Goal: Find specific page/section: Find specific page/section

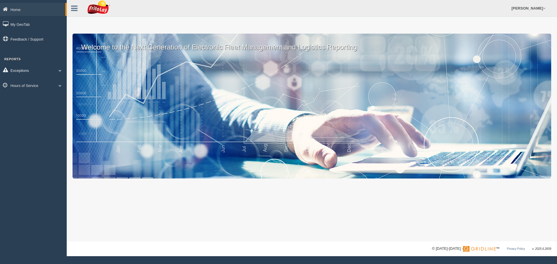
click at [54, 73] on link "Exceptions" at bounding box center [33, 70] width 67 height 13
click at [55, 124] on link "Hours of Service" at bounding box center [33, 126] width 67 height 13
click at [48, 99] on link "HOS Explanation Reports" at bounding box center [37, 99] width 55 height 10
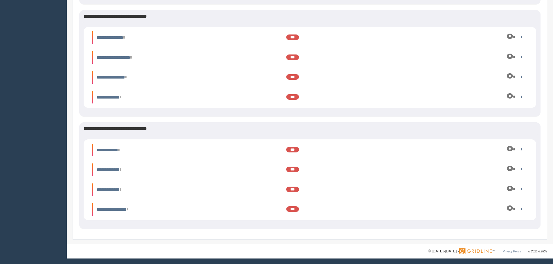
scroll to position [1197, 0]
click at [520, 148] on div "*" at bounding box center [494, 150] width 68 height 6
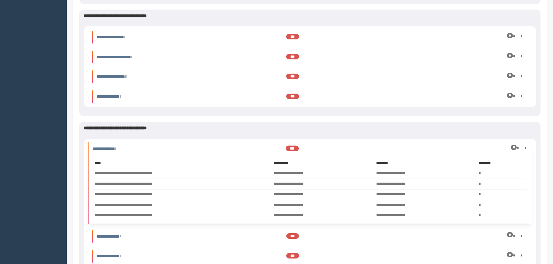
click at [521, 147] on div "*" at bounding box center [494, 148] width 68 height 6
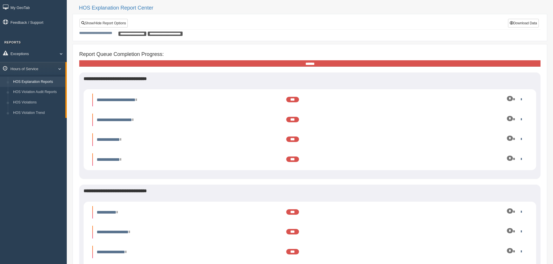
scroll to position [0, 0]
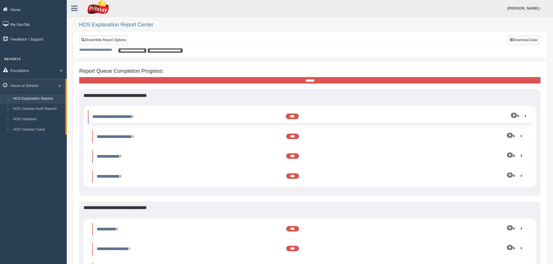
click at [494, 117] on div "*" at bounding box center [494, 116] width 68 height 6
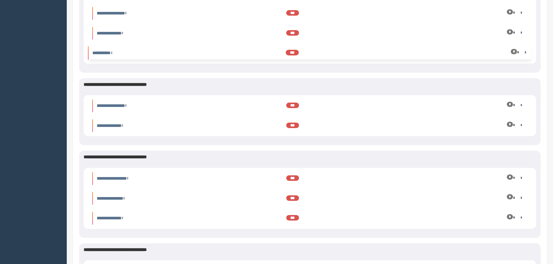
scroll to position [261, 0]
